Goal: Transaction & Acquisition: Purchase product/service

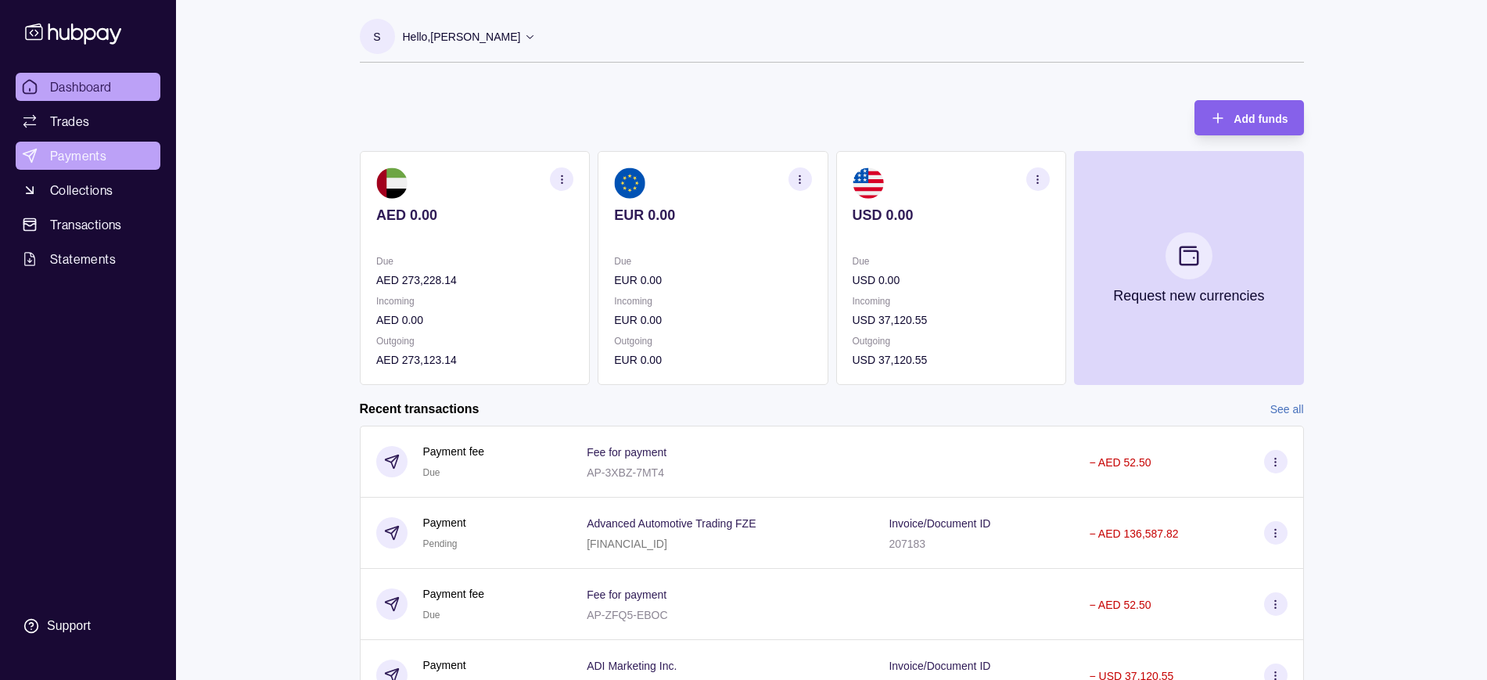
click at [84, 158] on span "Payments" at bounding box center [78, 155] width 56 height 19
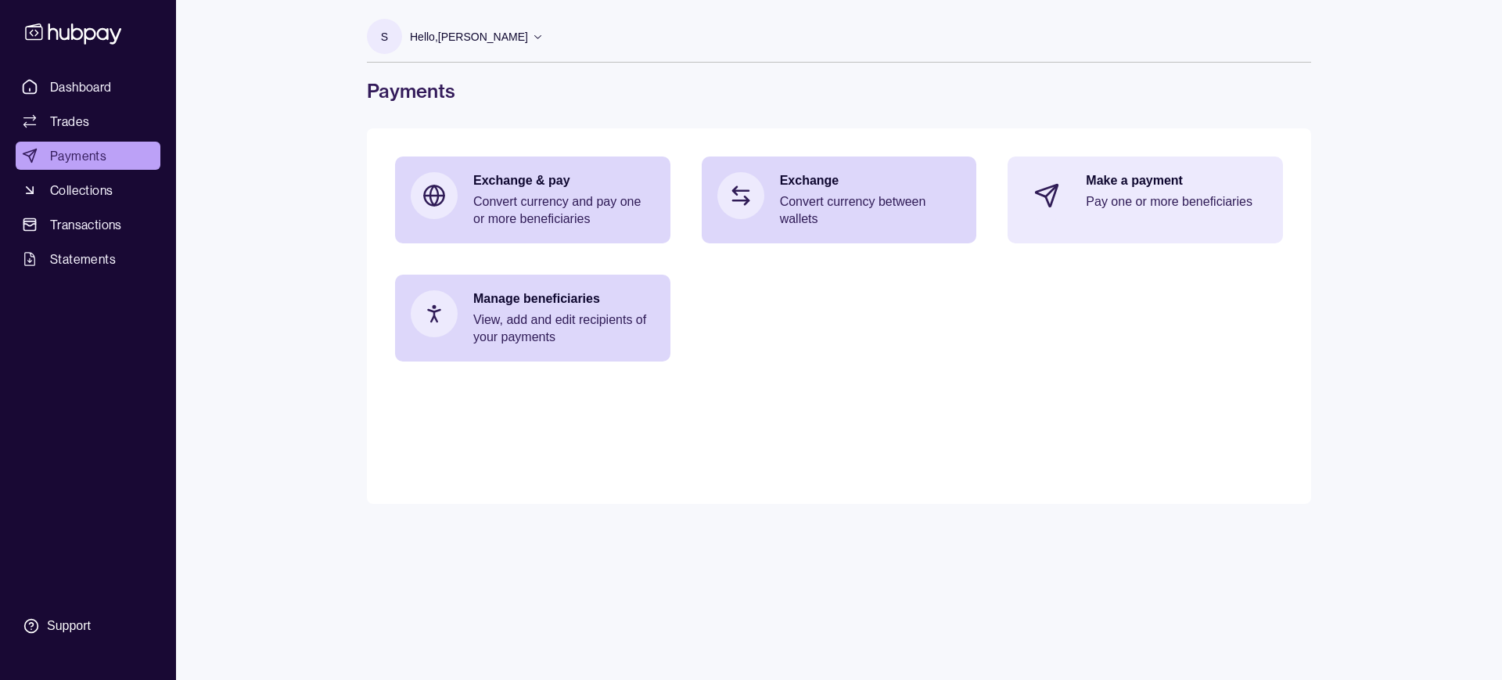
click at [1155, 193] on p "Pay one or more beneficiaries" at bounding box center [1175, 201] width 181 height 17
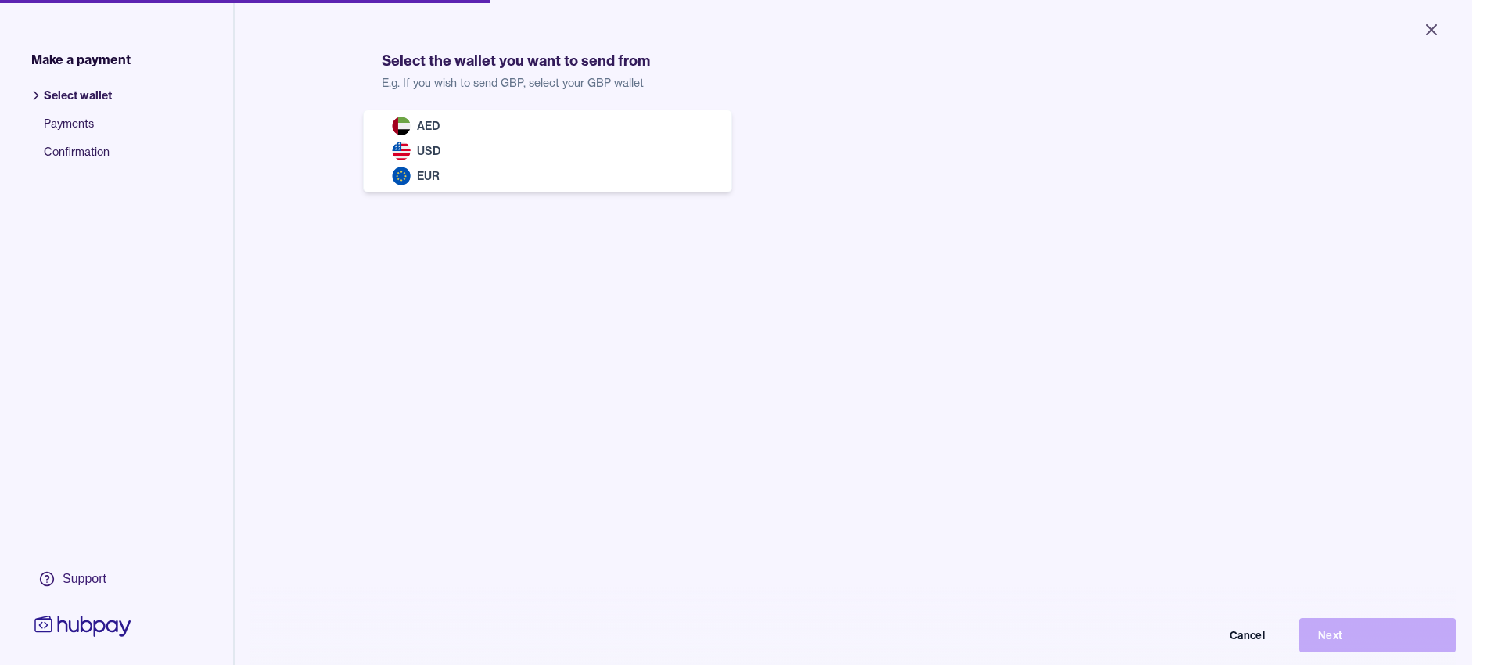
click at [534, 145] on body "Close Make a payment Select wallet Payments Confirmation Support Select the wal…" at bounding box center [736, 332] width 1472 height 665
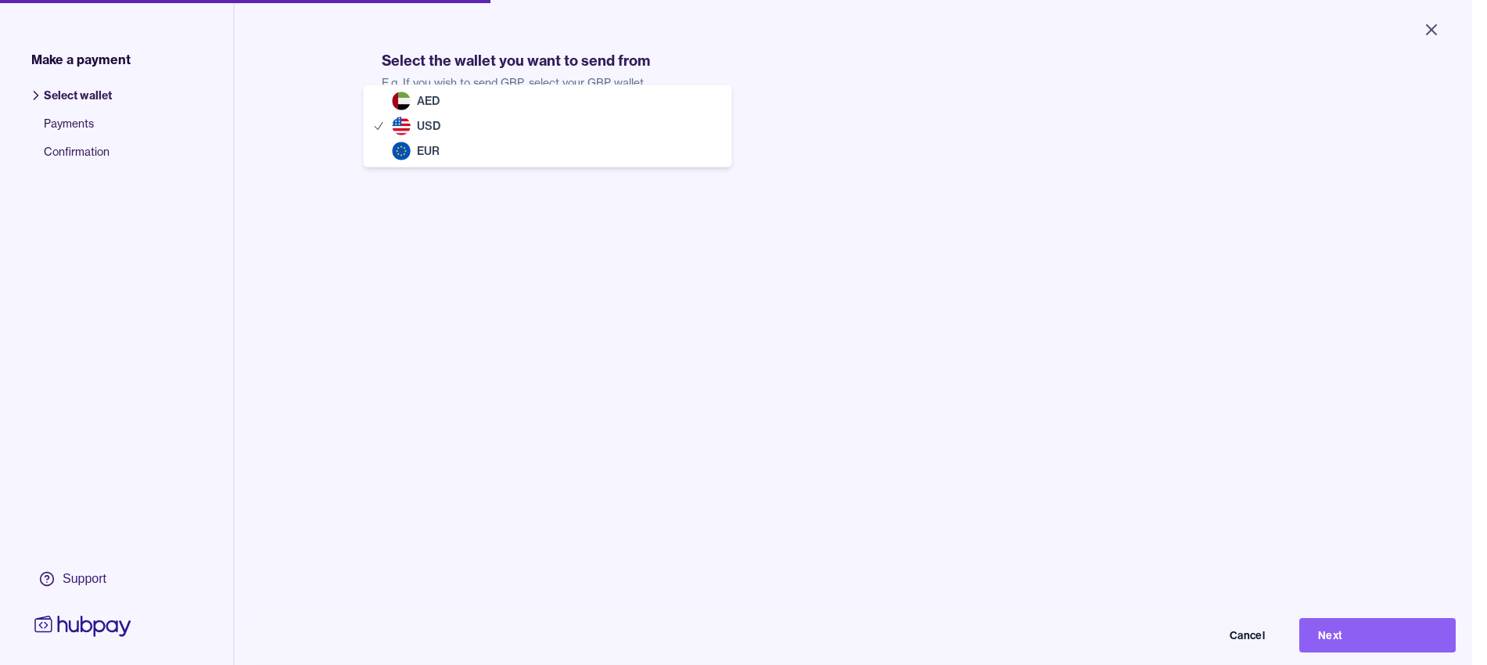
click at [533, 146] on body "Close Make a payment Select wallet Payments Confirmation Support Select the wal…" at bounding box center [736, 332] width 1472 height 665
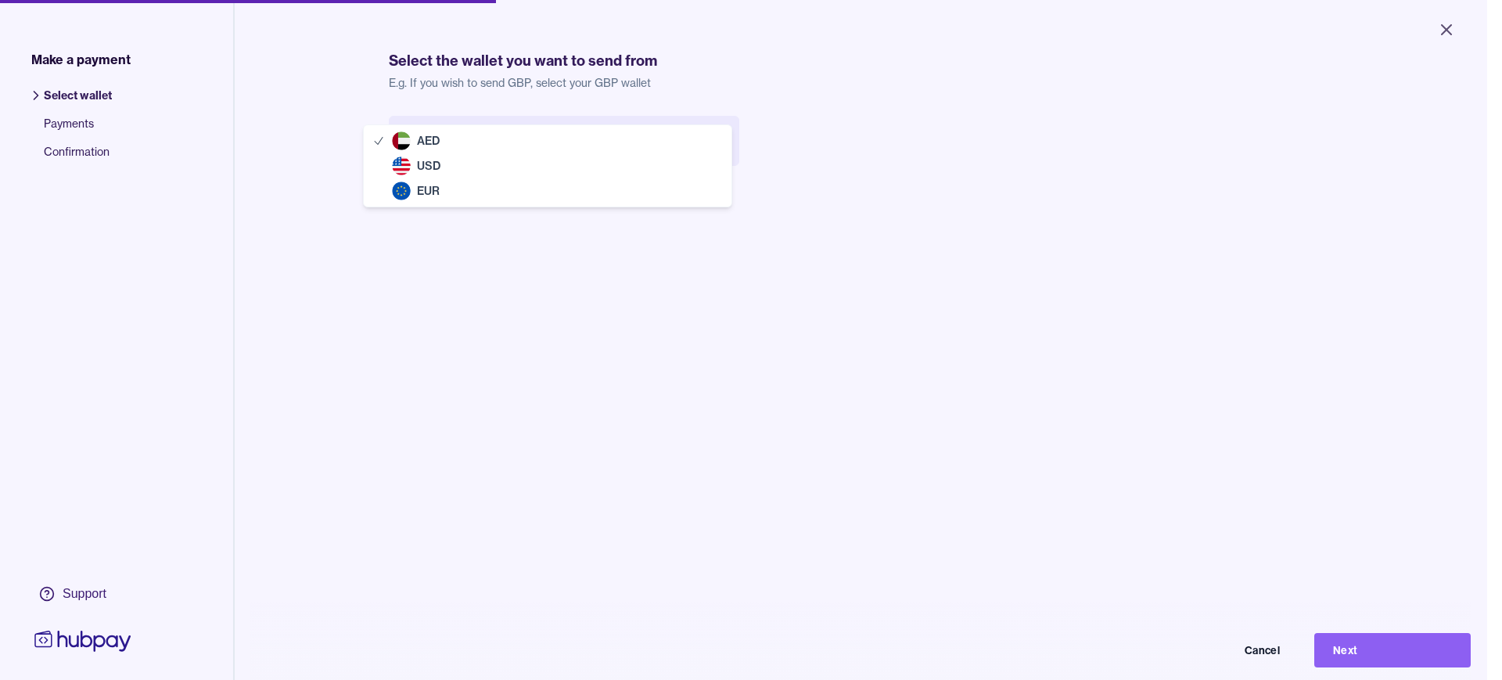
click at [492, 132] on body "Close Make a payment Select wallet Payments Confirmation Support Select the wal…" at bounding box center [743, 340] width 1487 height 680
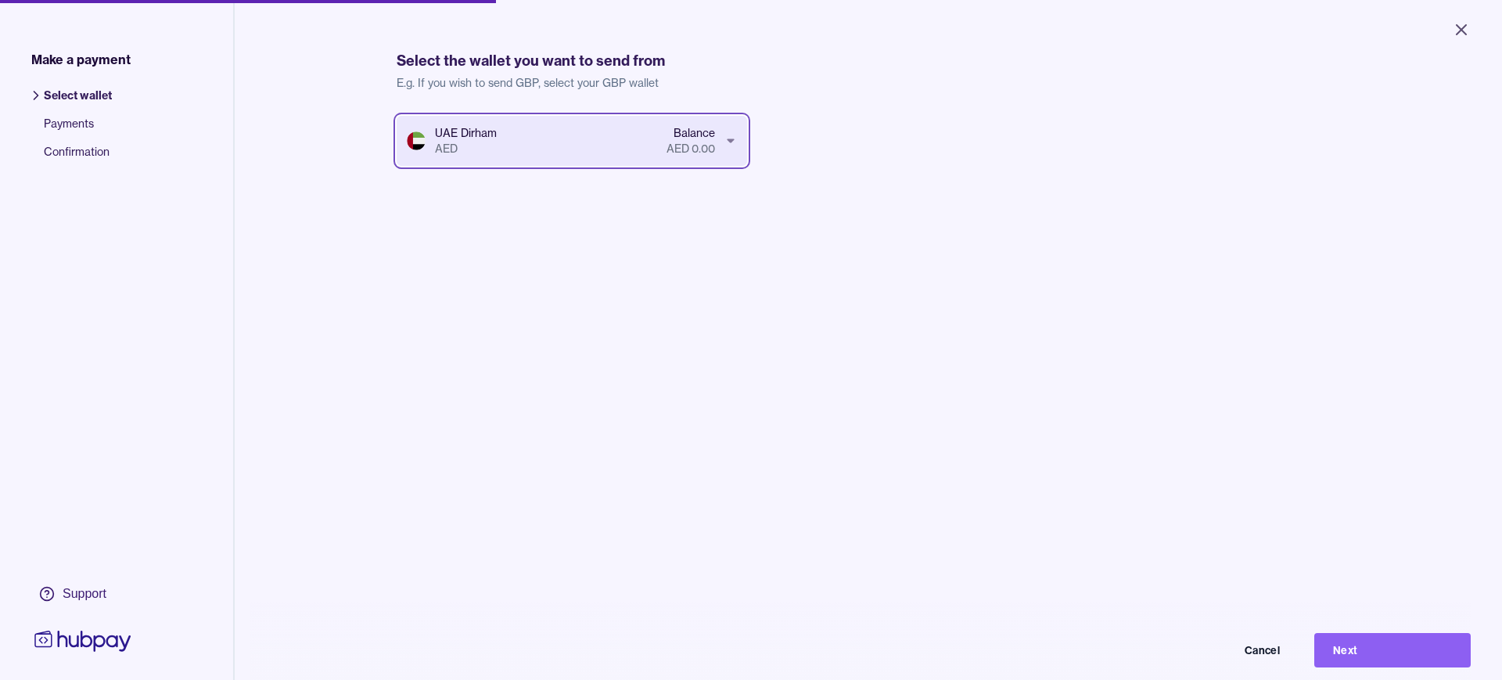
click at [275, 88] on html "Close Make a payment Select wallet Payments Confirmation Support Select the wal…" at bounding box center [751, 340] width 1502 height 680
